Goal: Task Accomplishment & Management: Manage account settings

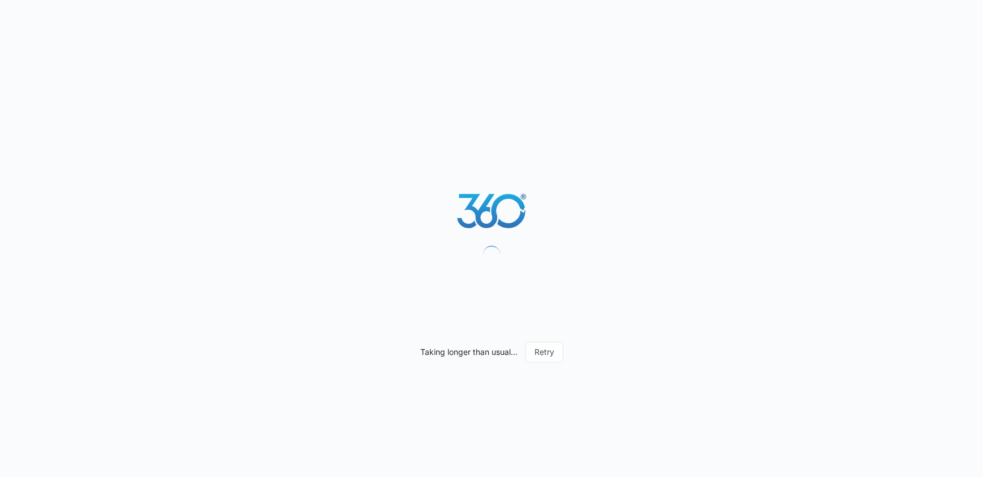
drag, startPoint x: 0, startPoint y: 0, endPoint x: 84, endPoint y: 42, distance: 93.7
click at [73, 58] on div "Taking longer than usual... Retry" at bounding box center [491, 238] width 983 height 477
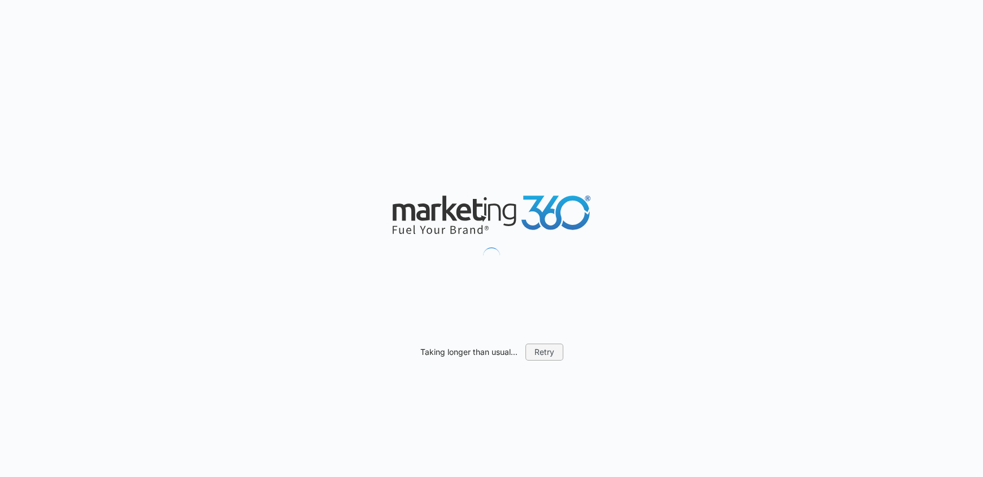
click at [544, 354] on button "Retry" at bounding box center [544, 351] width 38 height 17
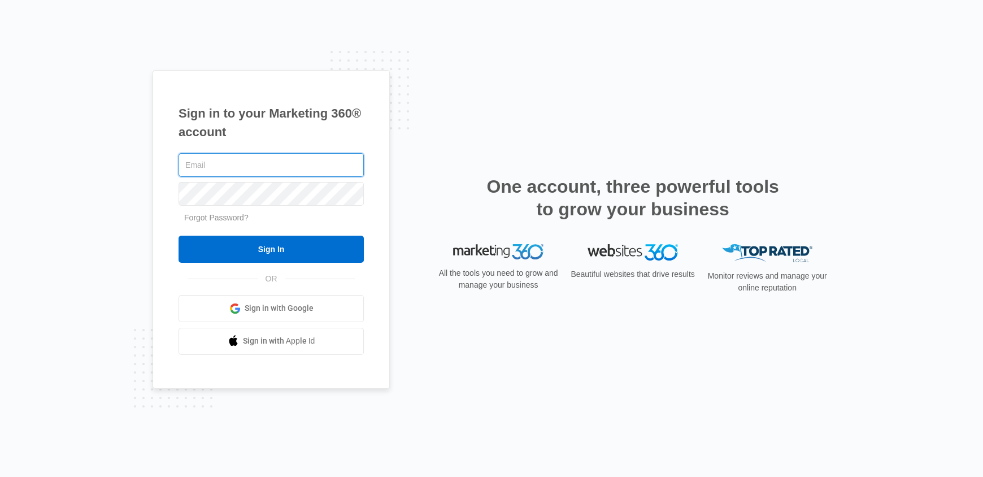
click at [239, 163] on input "text" at bounding box center [271, 165] width 185 height 24
type input "[EMAIL_ADDRESS][DOMAIN_NAME]"
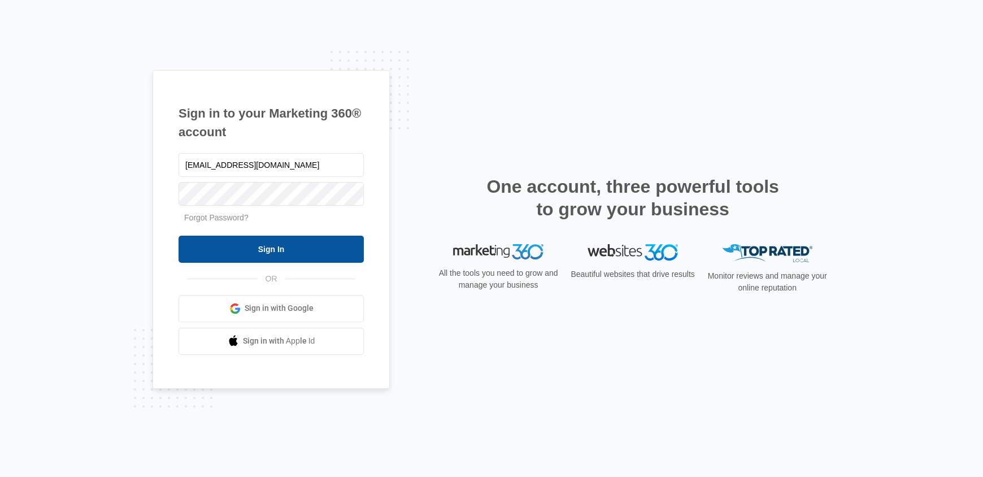
click at [287, 252] on input "Sign In" at bounding box center [271, 249] width 185 height 27
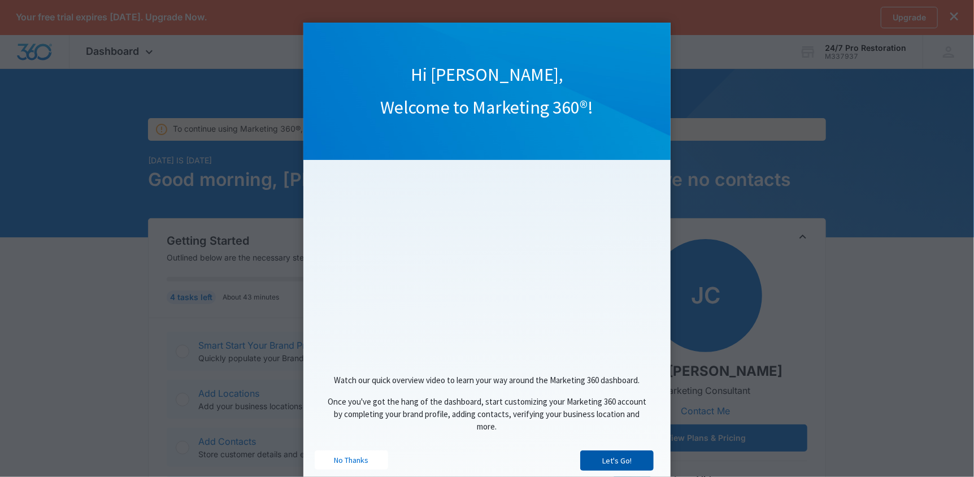
click at [622, 467] on link "Let's Go!" at bounding box center [616, 460] width 73 height 20
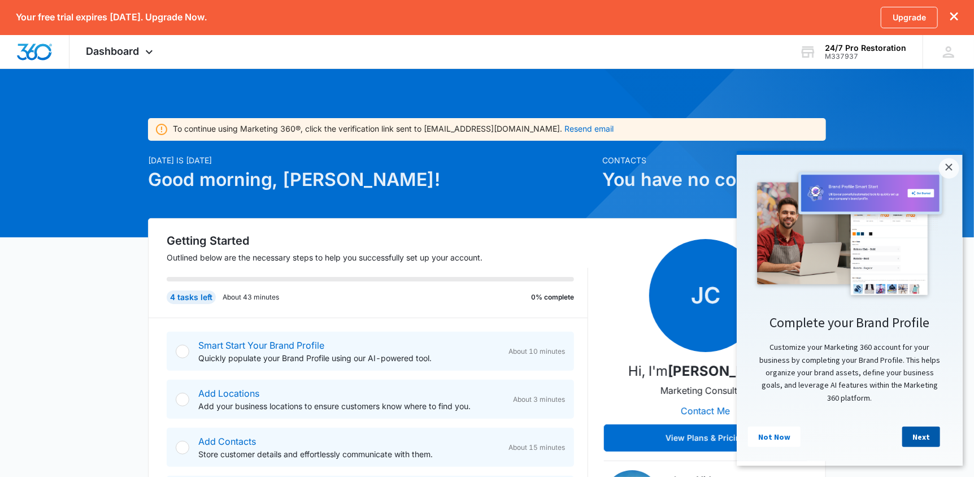
click at [920, 443] on link "Next" at bounding box center [921, 436] width 38 height 20
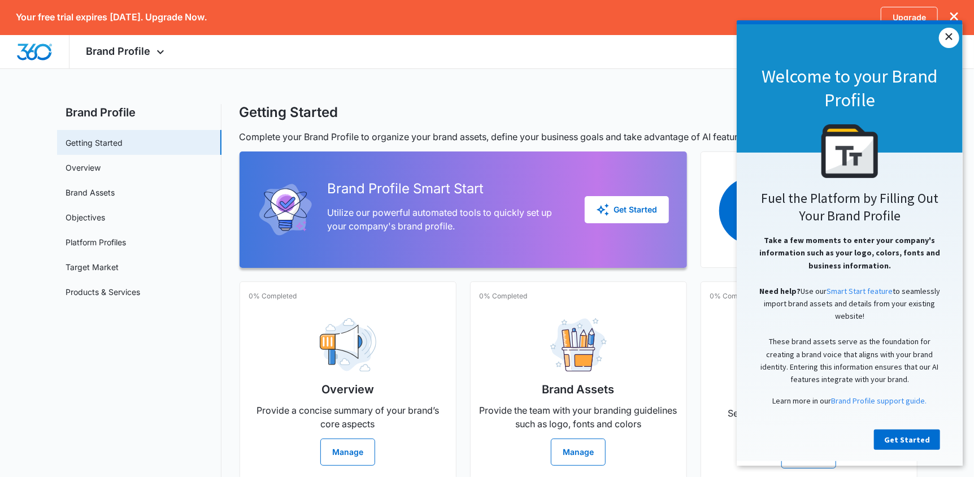
click at [950, 41] on link "×" at bounding box center [948, 37] width 20 height 20
